Goal: Information Seeking & Learning: Learn about a topic

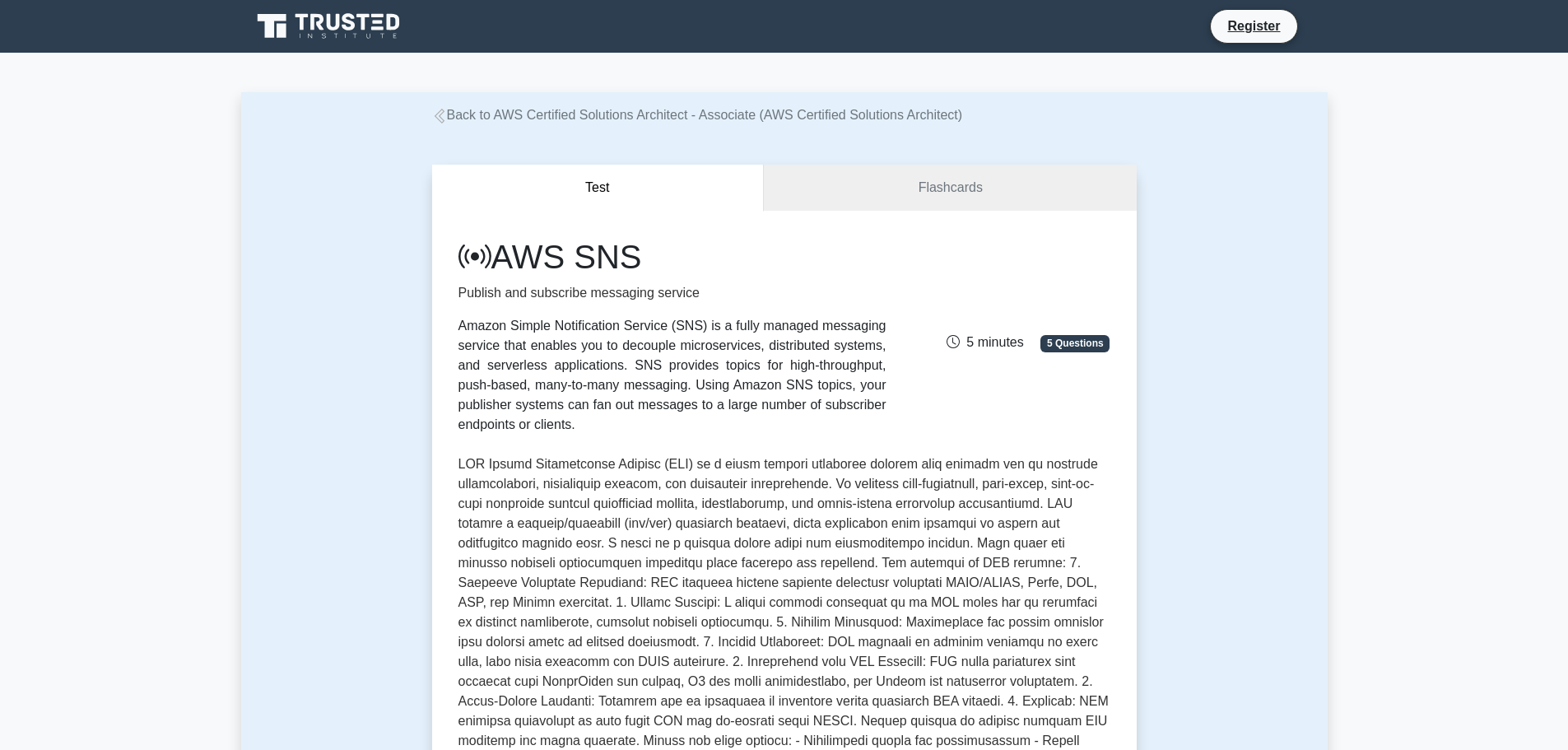
click at [360, 31] on icon at bounding box center [330, 26] width 158 height 31
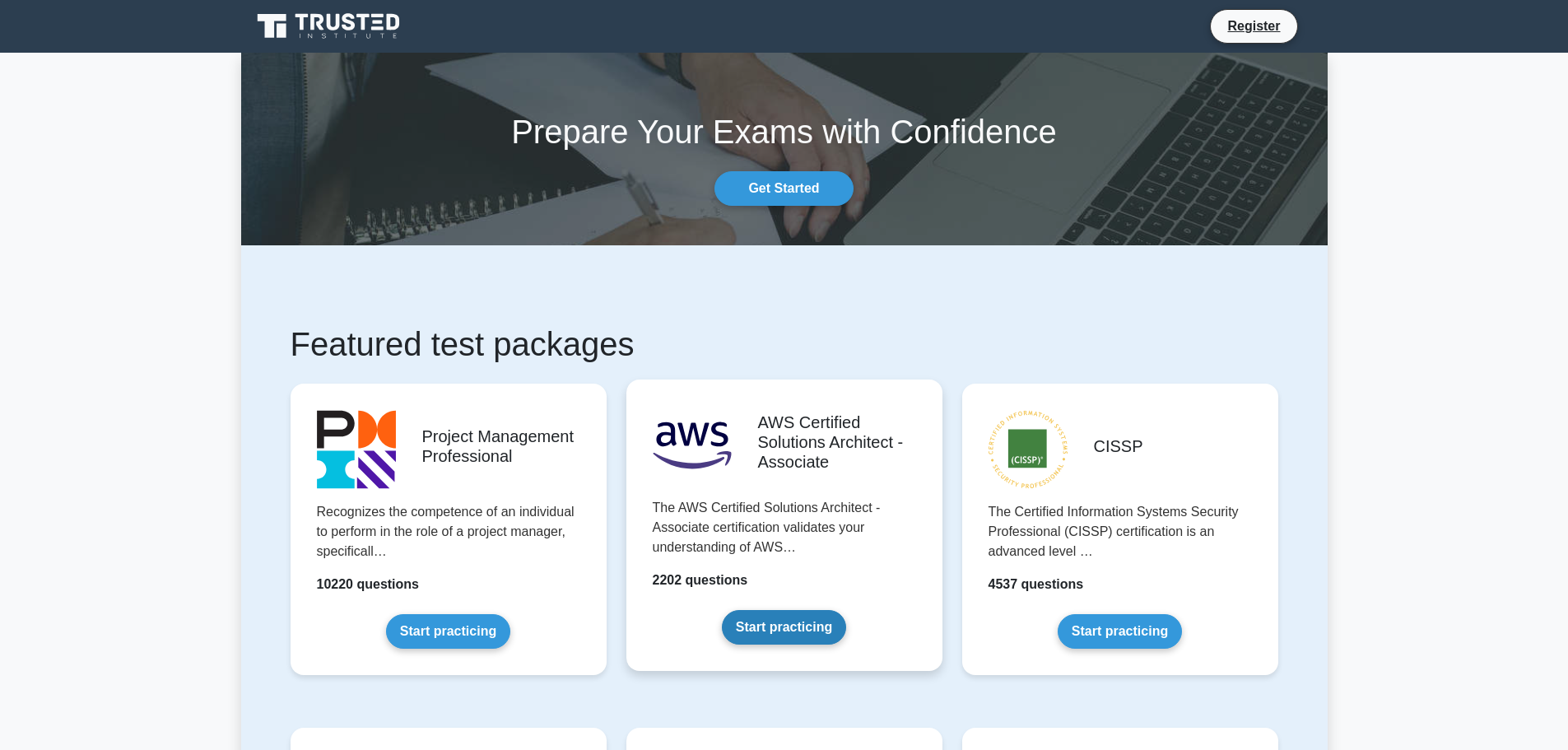
click at [797, 634] on link "Start practicing" at bounding box center [784, 627] width 124 height 35
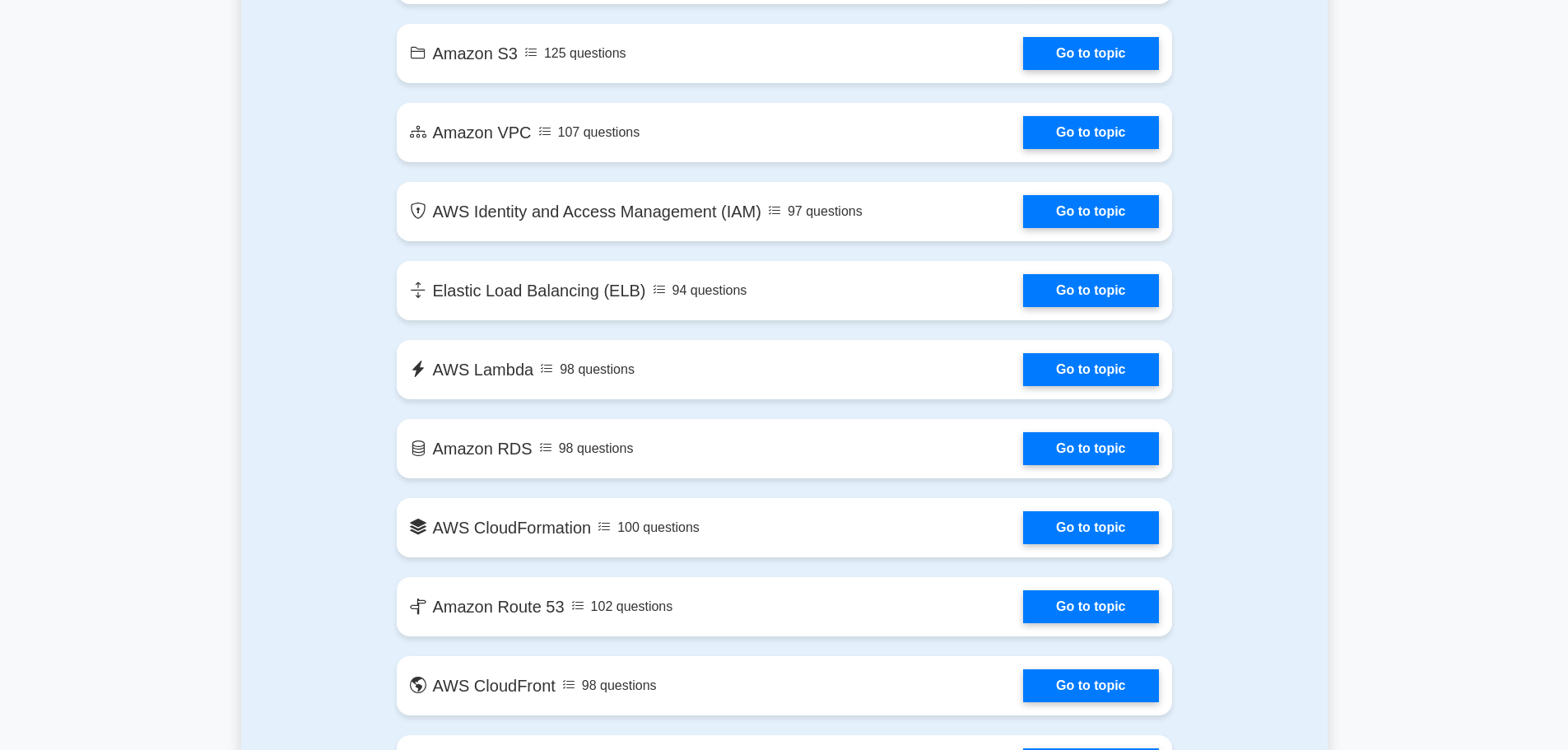
scroll to position [1152, 0]
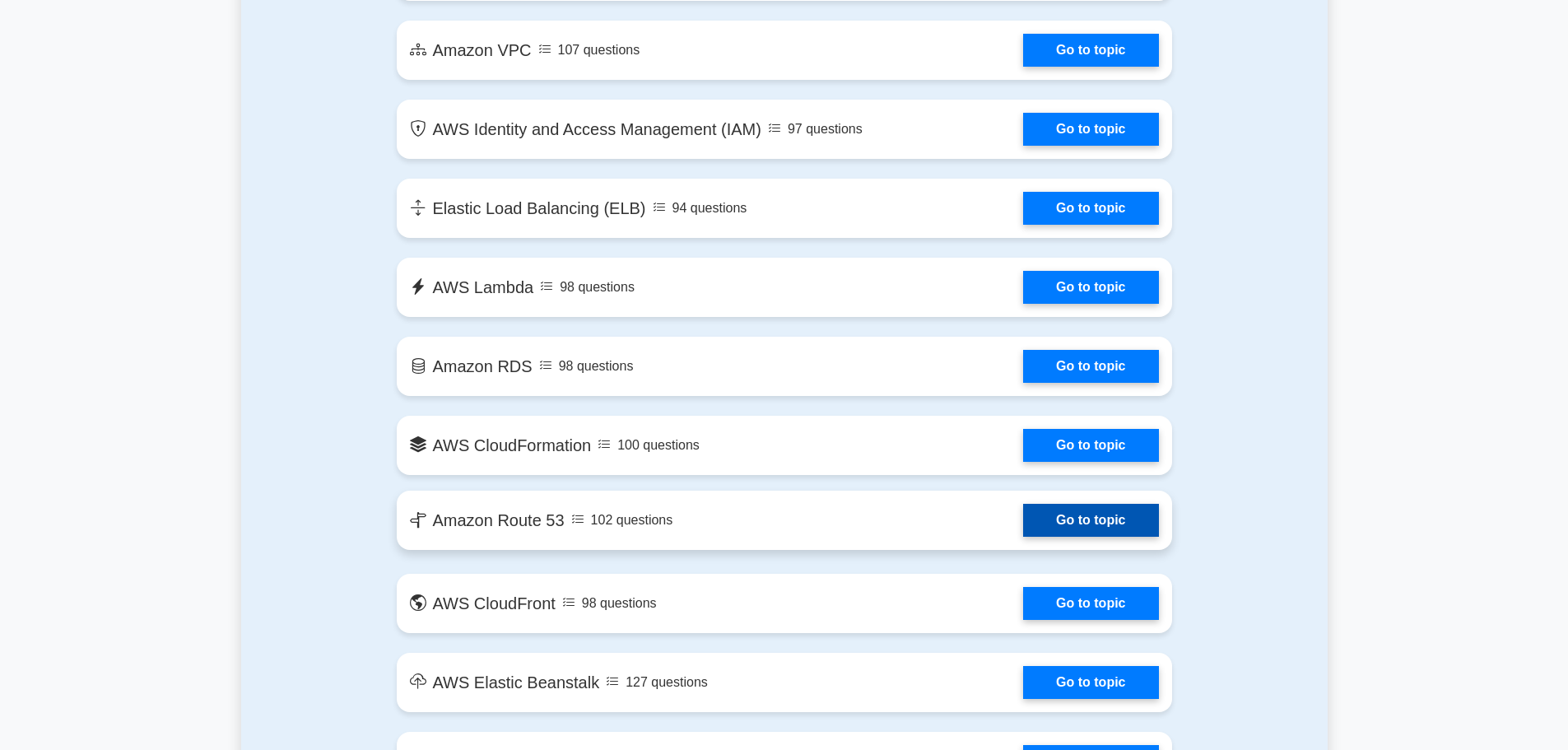
click at [1030, 523] on link "Go to topic" at bounding box center [1090, 520] width 135 height 33
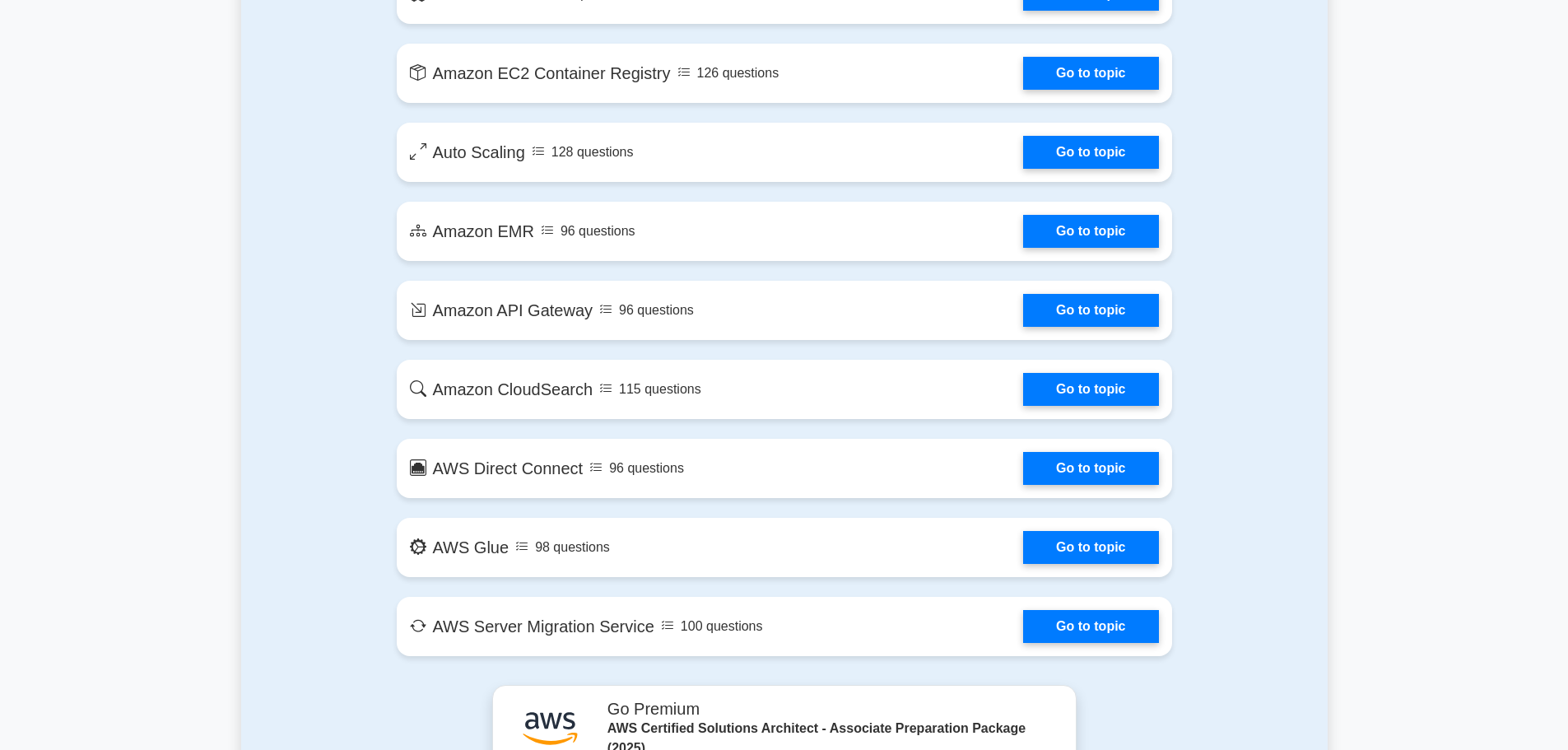
scroll to position [3127, 0]
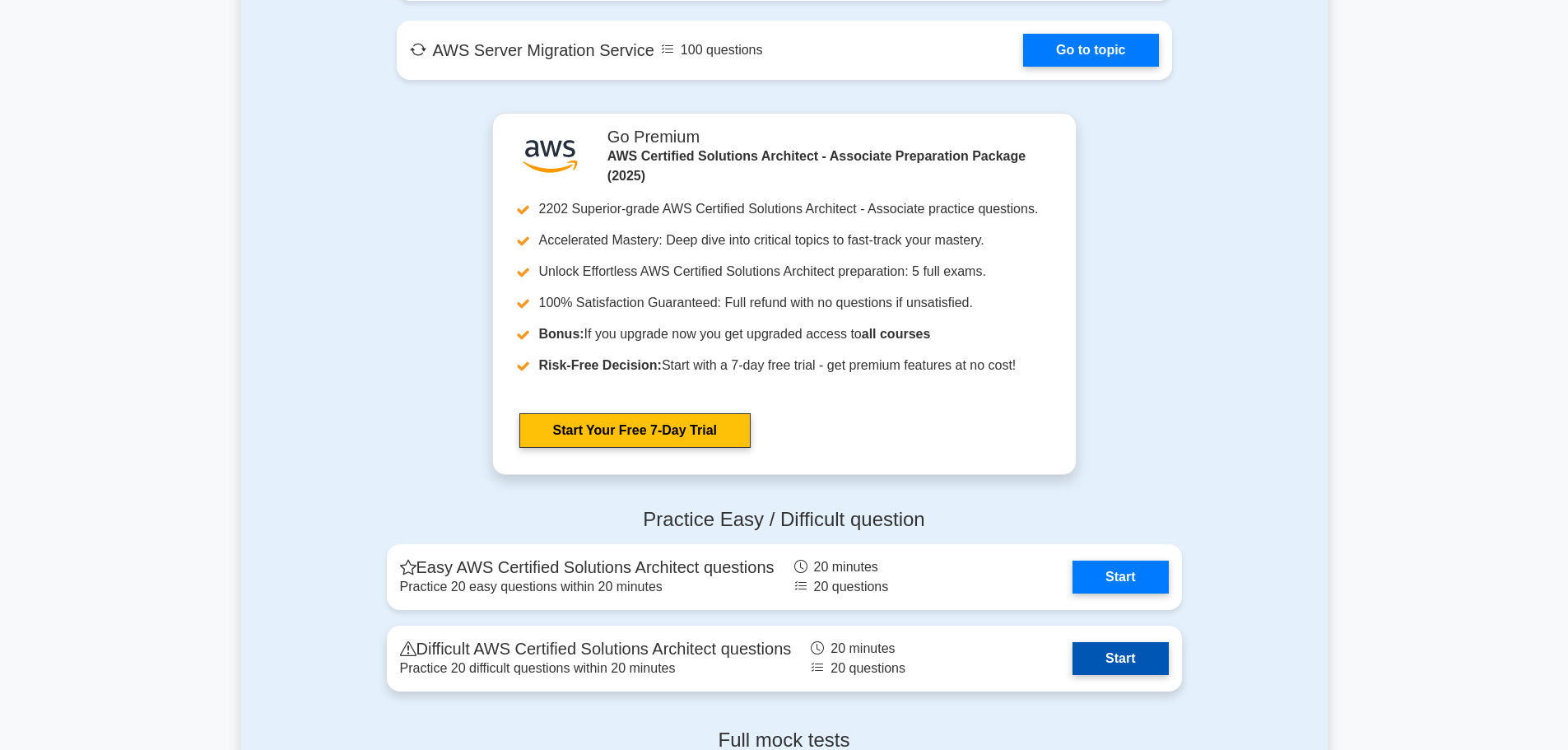
click at [1095, 660] on link "Start" at bounding box center [1120, 659] width 95 height 33
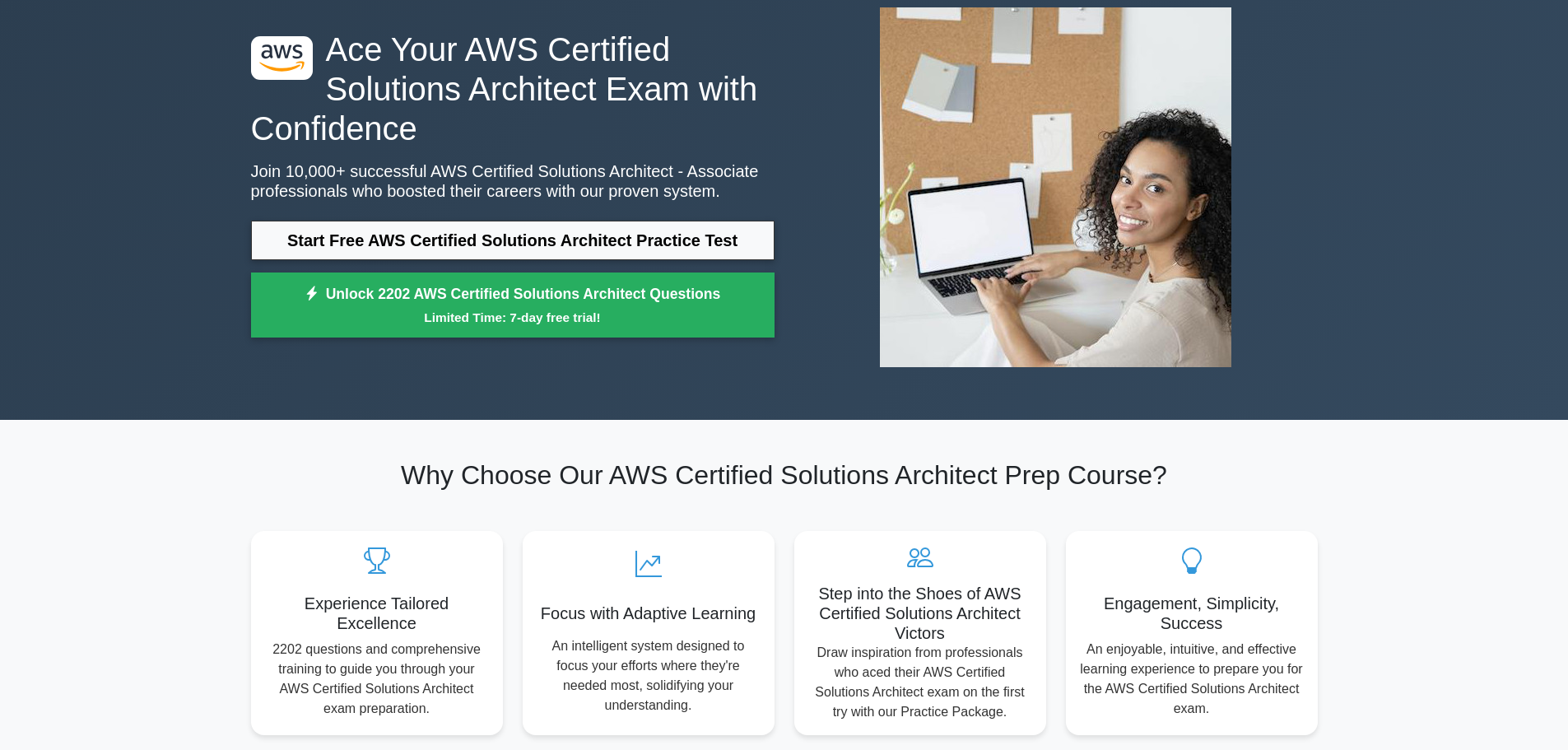
scroll to position [246, 0]
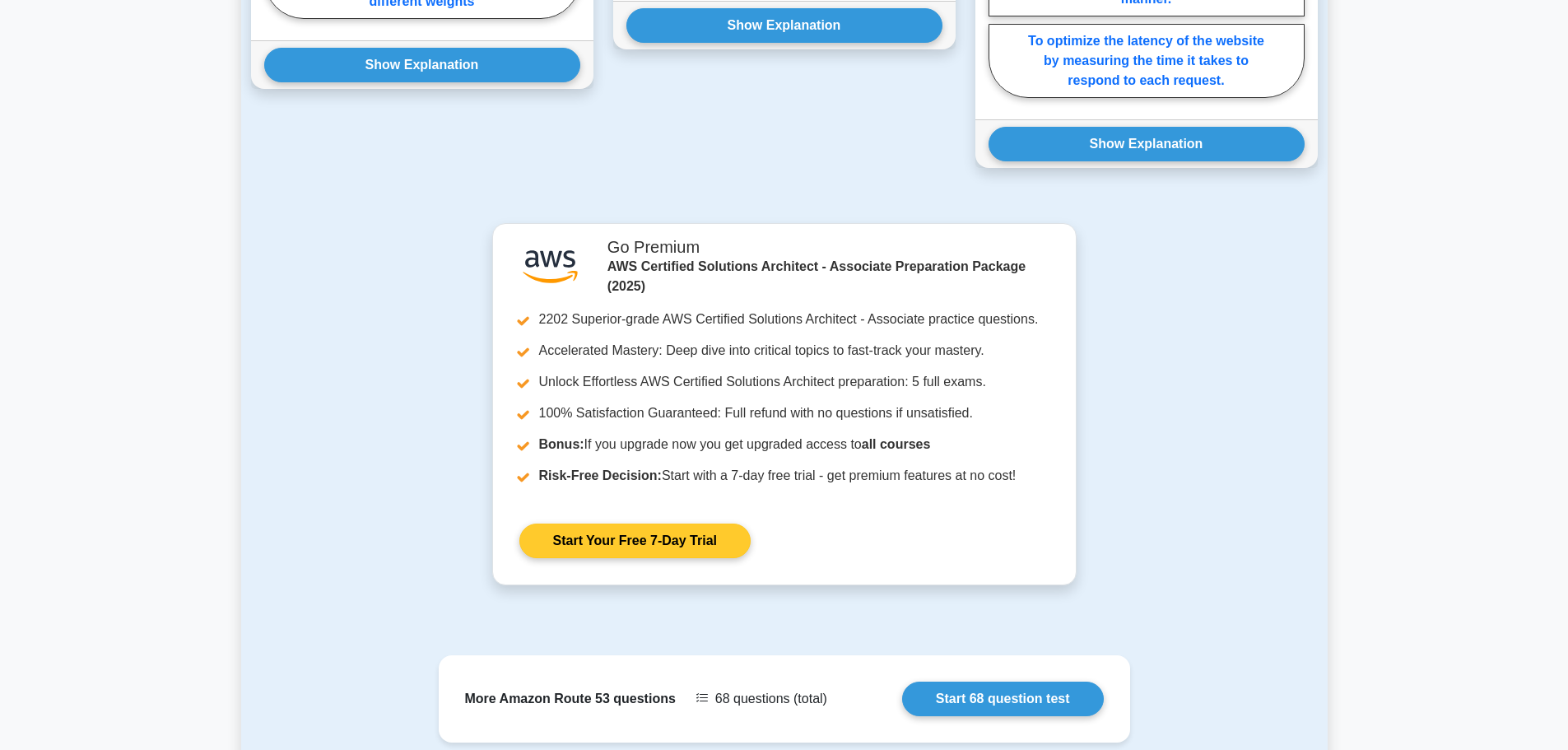
scroll to position [1564, 0]
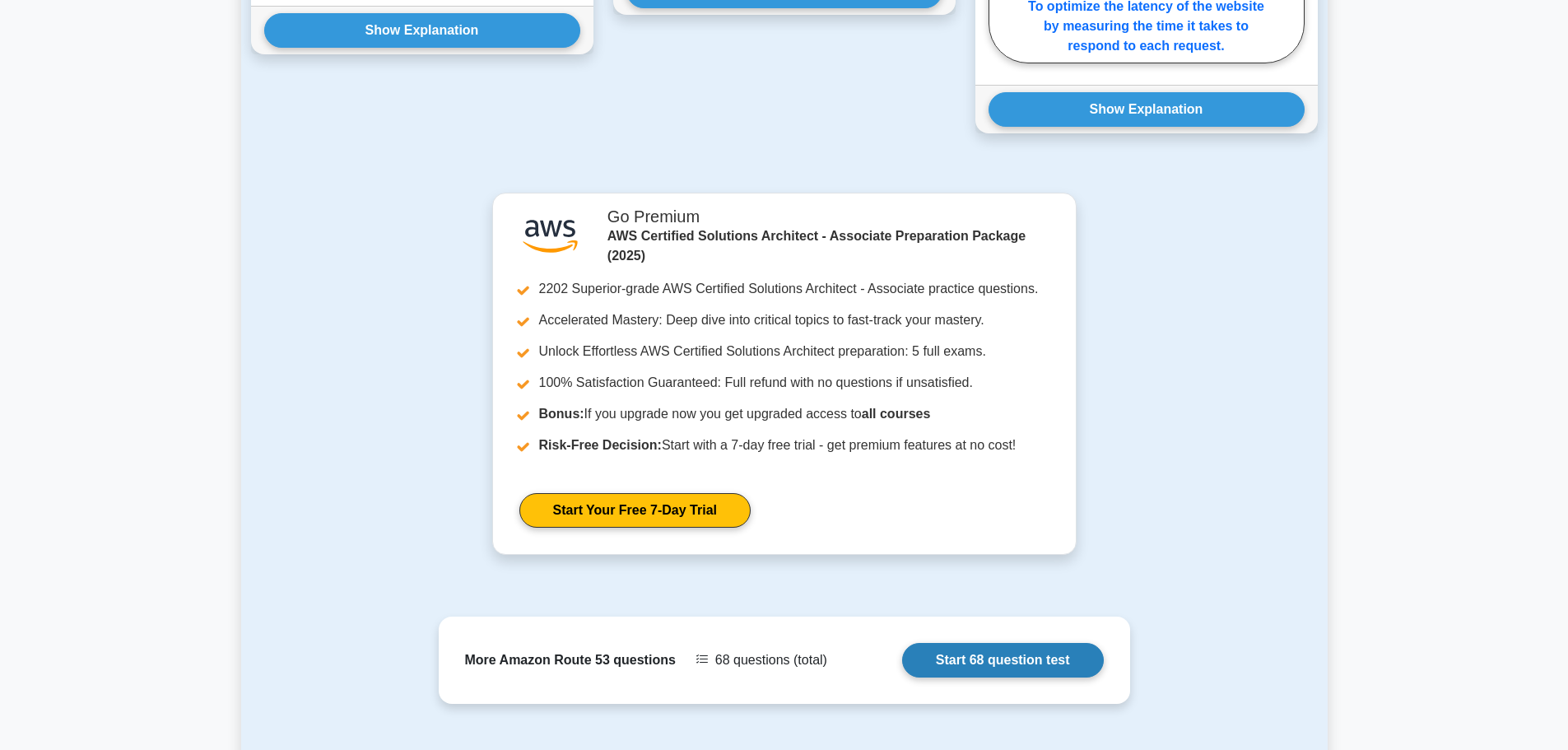
click at [949, 643] on link "Start 68 question test" at bounding box center [1003, 660] width 201 height 35
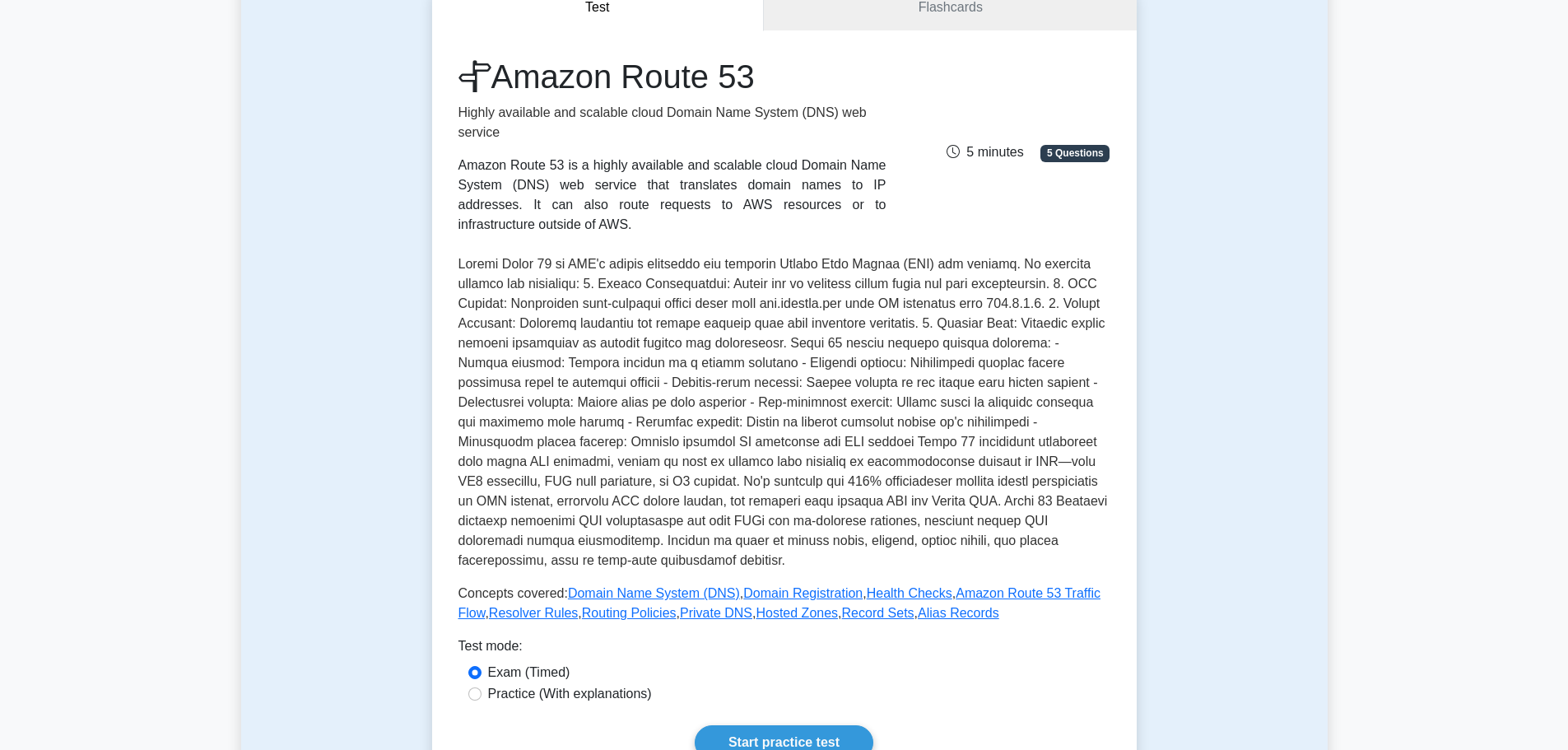
scroll to position [0, 0]
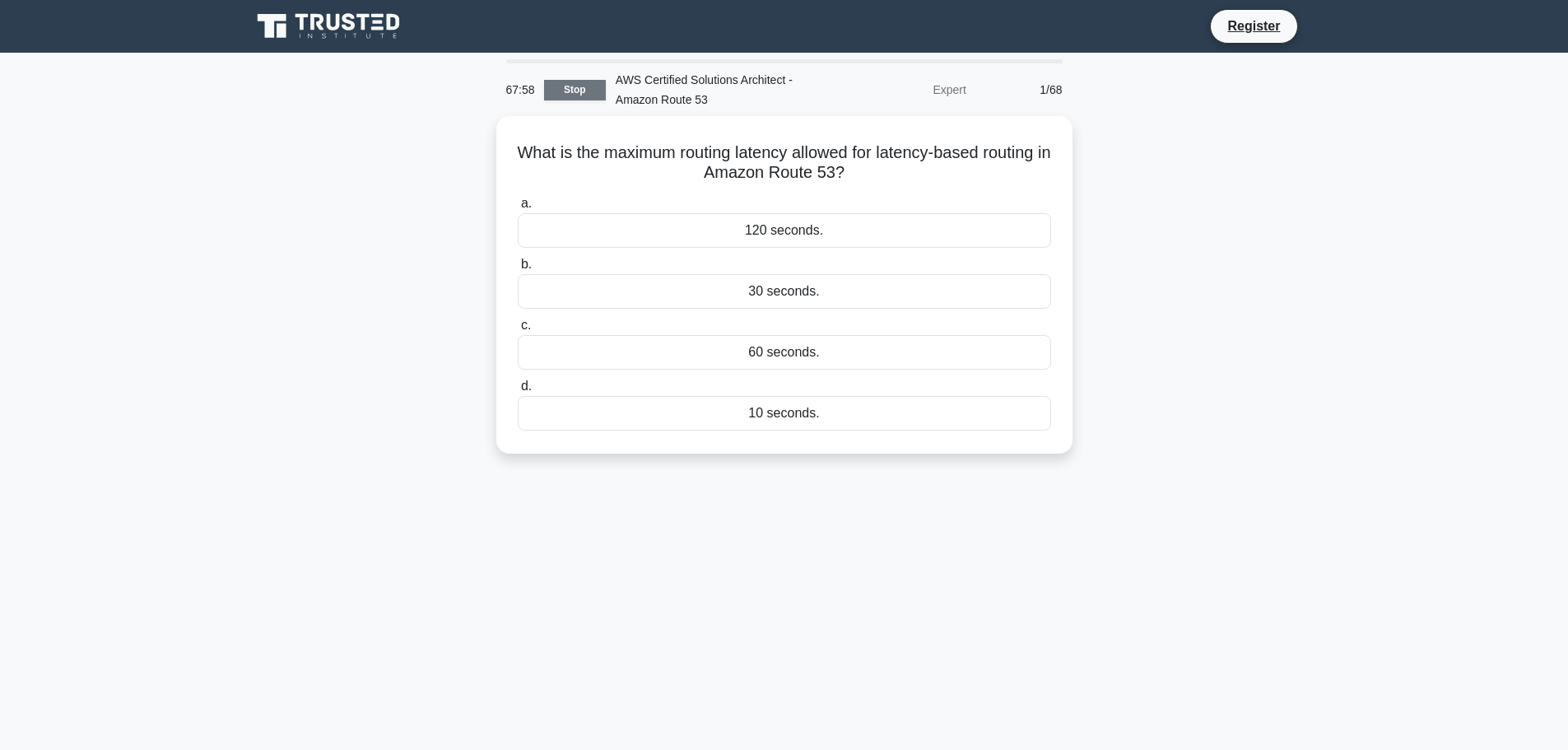
click at [578, 91] on link "Stop" at bounding box center [575, 90] width 62 height 20
